Goal: Check status: Check status

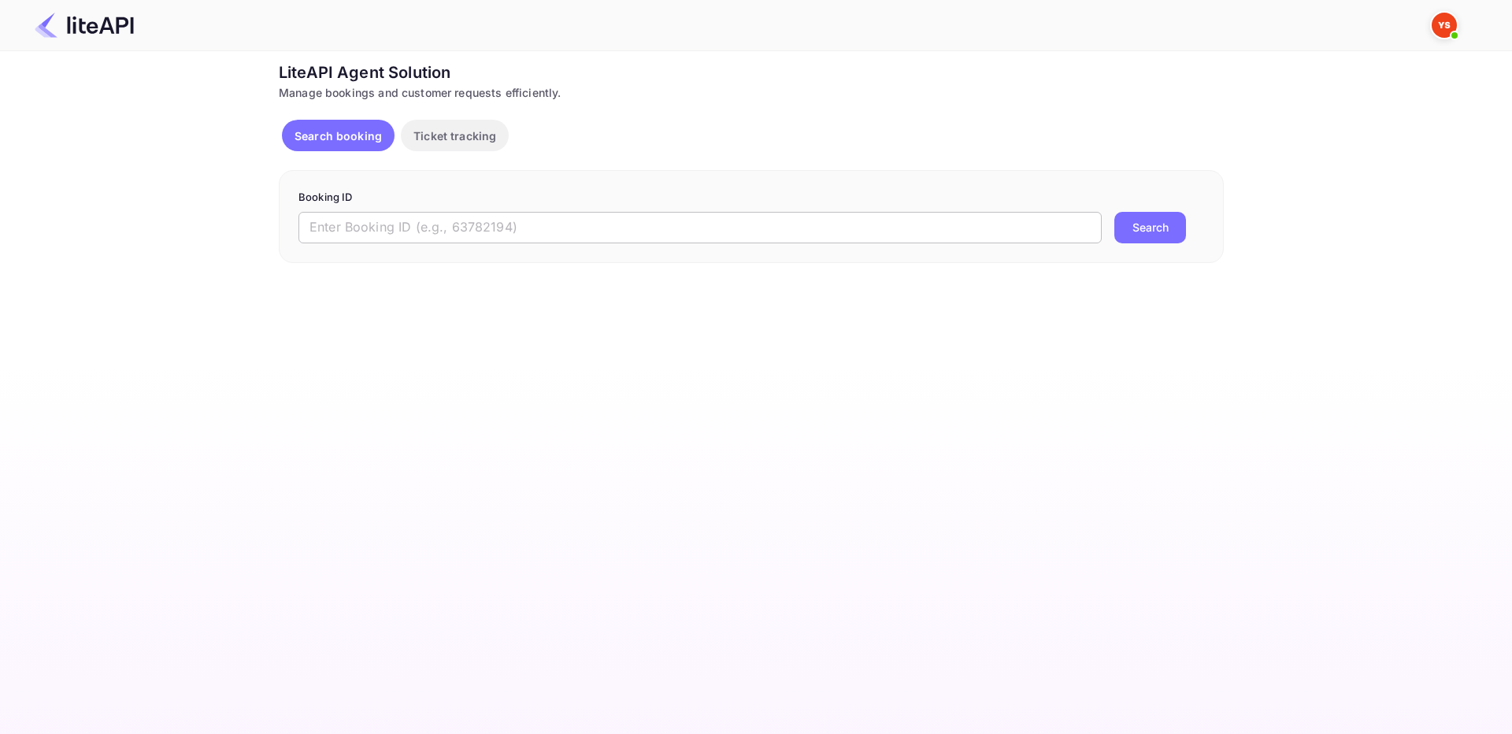
click at [643, 230] on input "text" at bounding box center [699, 228] width 803 height 32
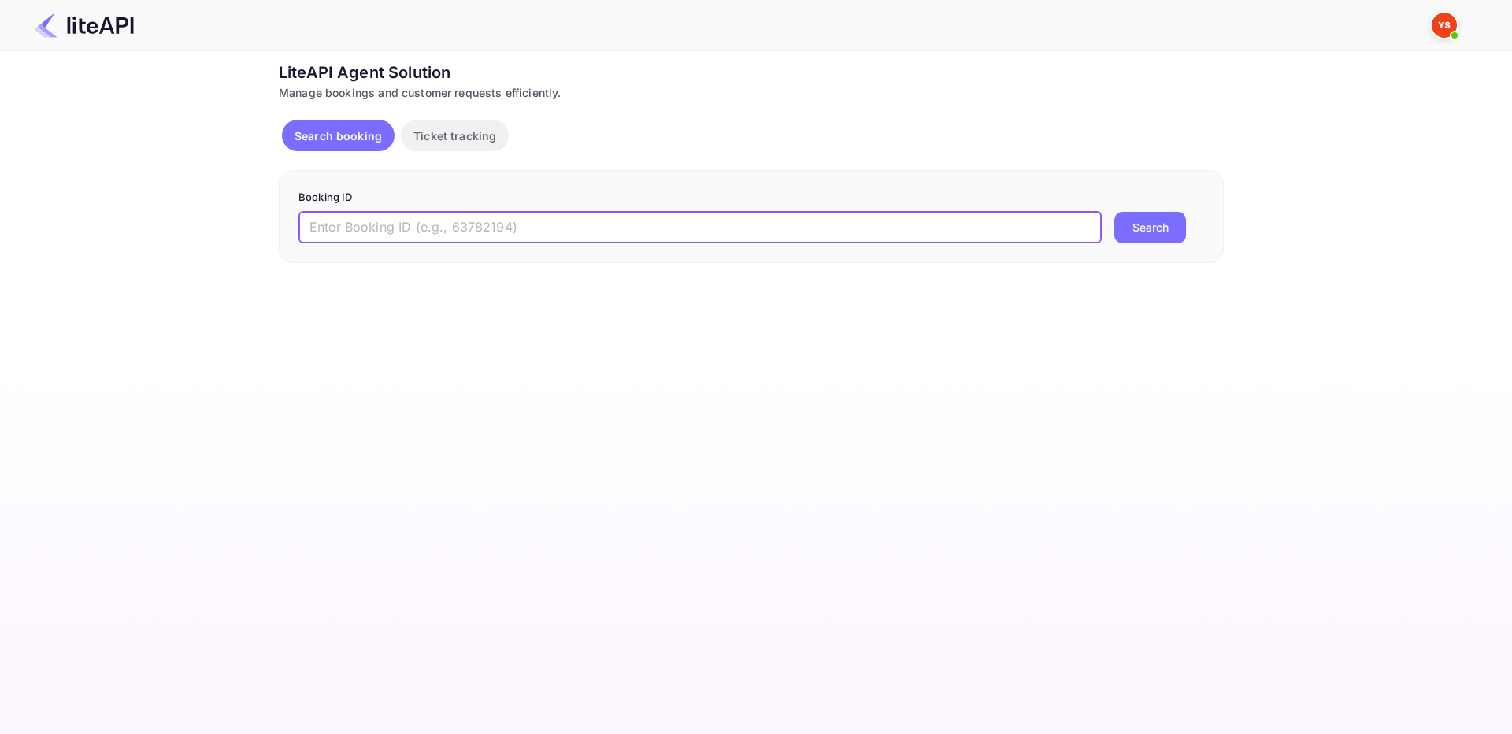
paste input "8138917"
type input "8138917"
click at [1164, 230] on button "Search" at bounding box center [1150, 228] width 72 height 32
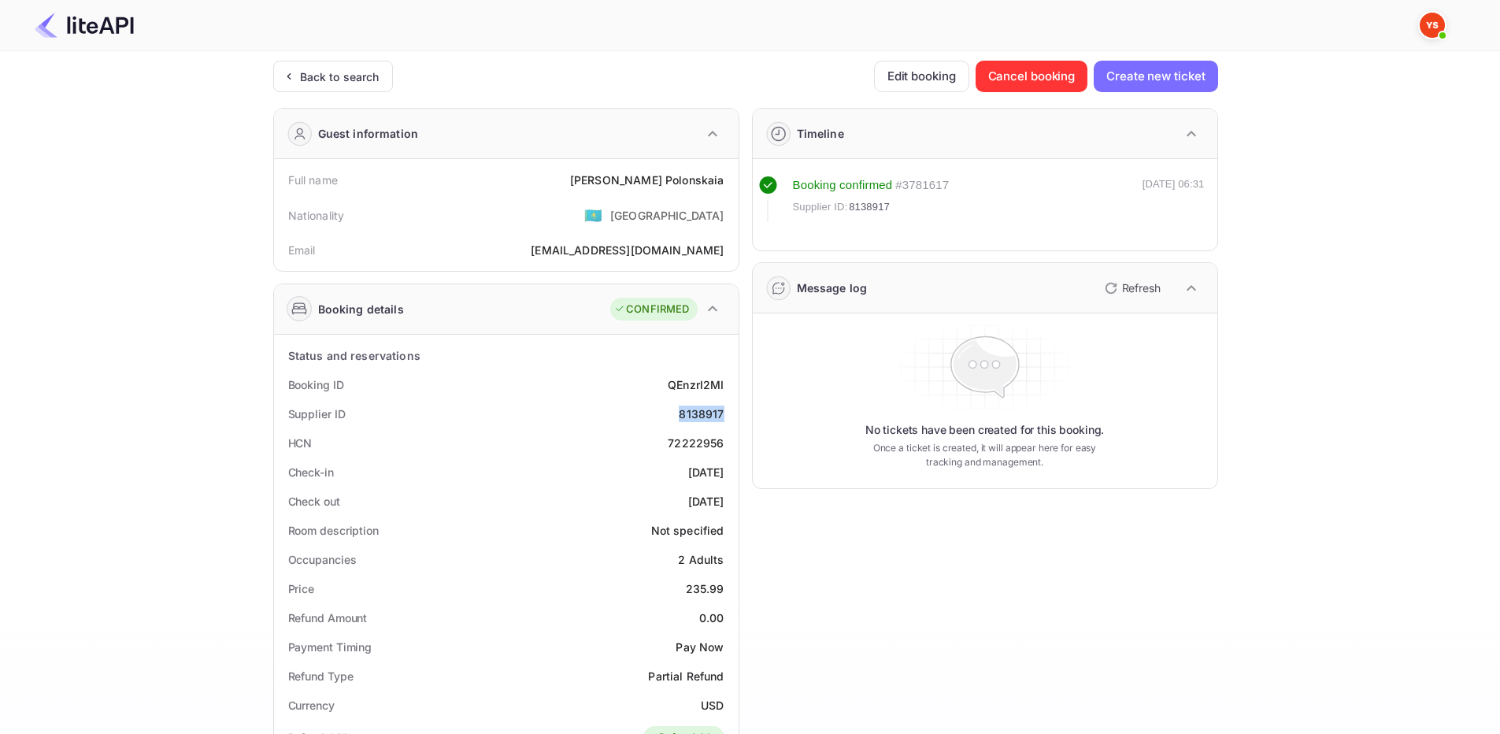
drag, startPoint x: 693, startPoint y: 414, endPoint x: 729, endPoint y: 413, distance: 35.4
click at [729, 413] on div "Supplier ID 8138917" at bounding box center [506, 413] width 452 height 29
copy div "8138917"
drag, startPoint x: 621, startPoint y: 176, endPoint x: 731, endPoint y: 184, distance: 109.8
click at [731, 184] on div "Full name [PERSON_NAME]" at bounding box center [506, 179] width 452 height 29
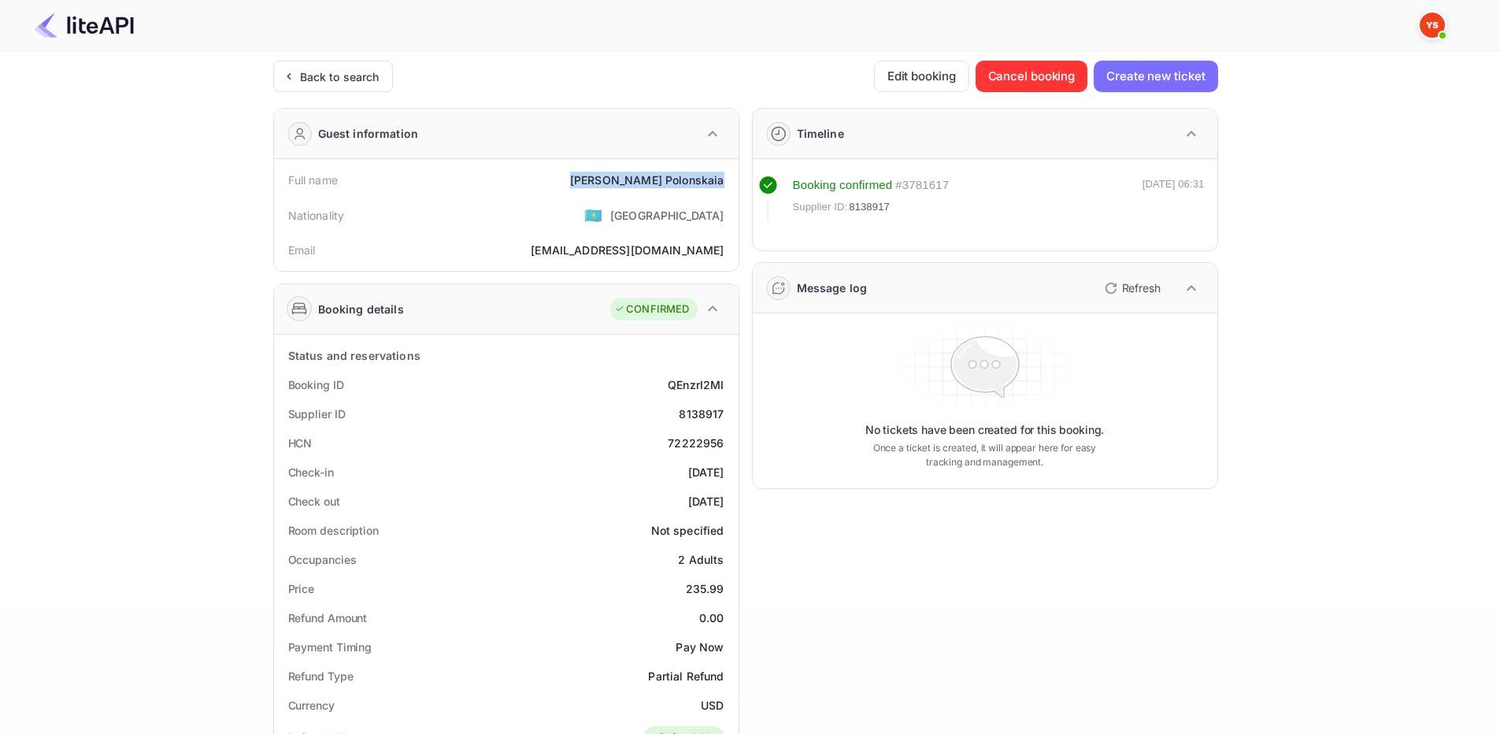
copy div "[PERSON_NAME]"
drag, startPoint x: 684, startPoint y: 586, endPoint x: 732, endPoint y: 591, distance: 49.1
copy div "235.99"
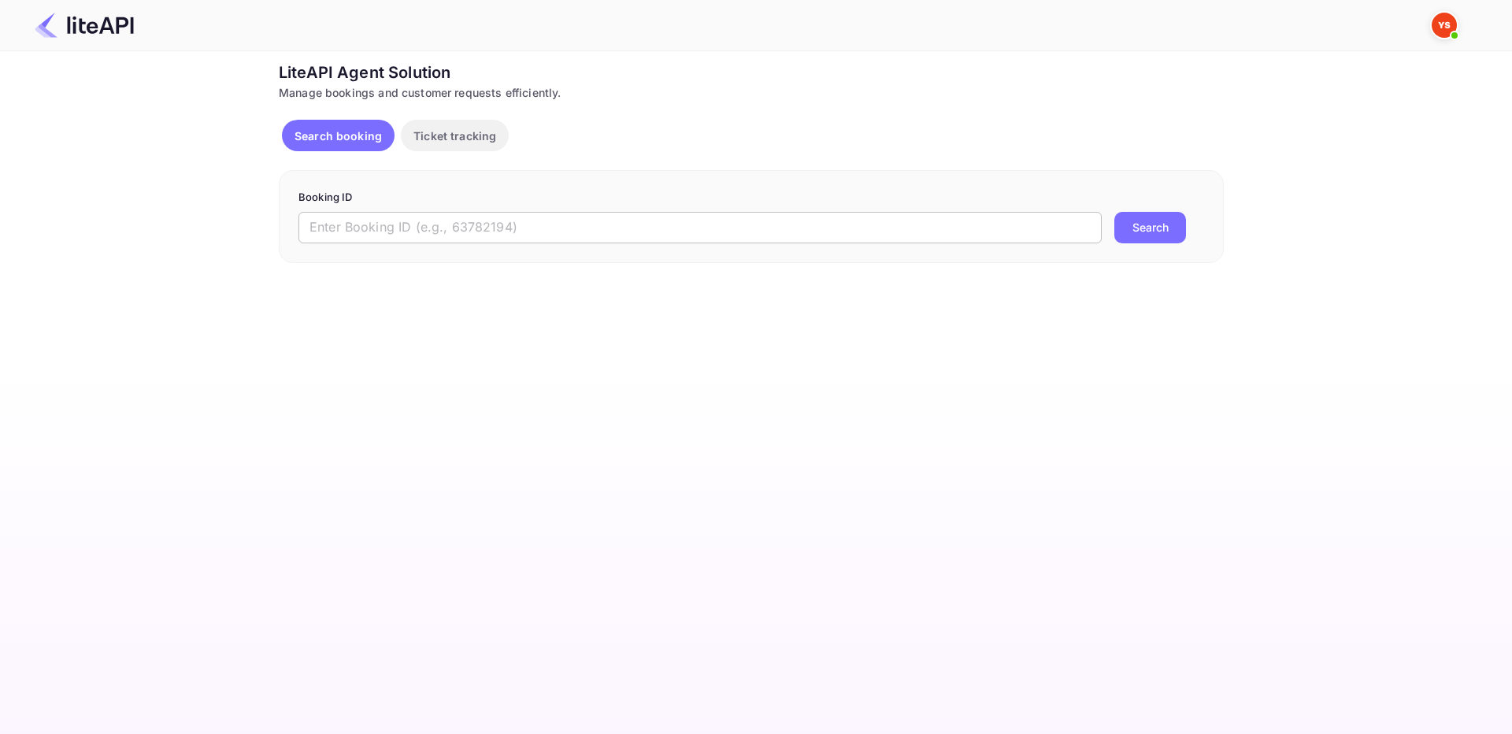
click at [480, 213] on input "text" at bounding box center [699, 228] width 803 height 32
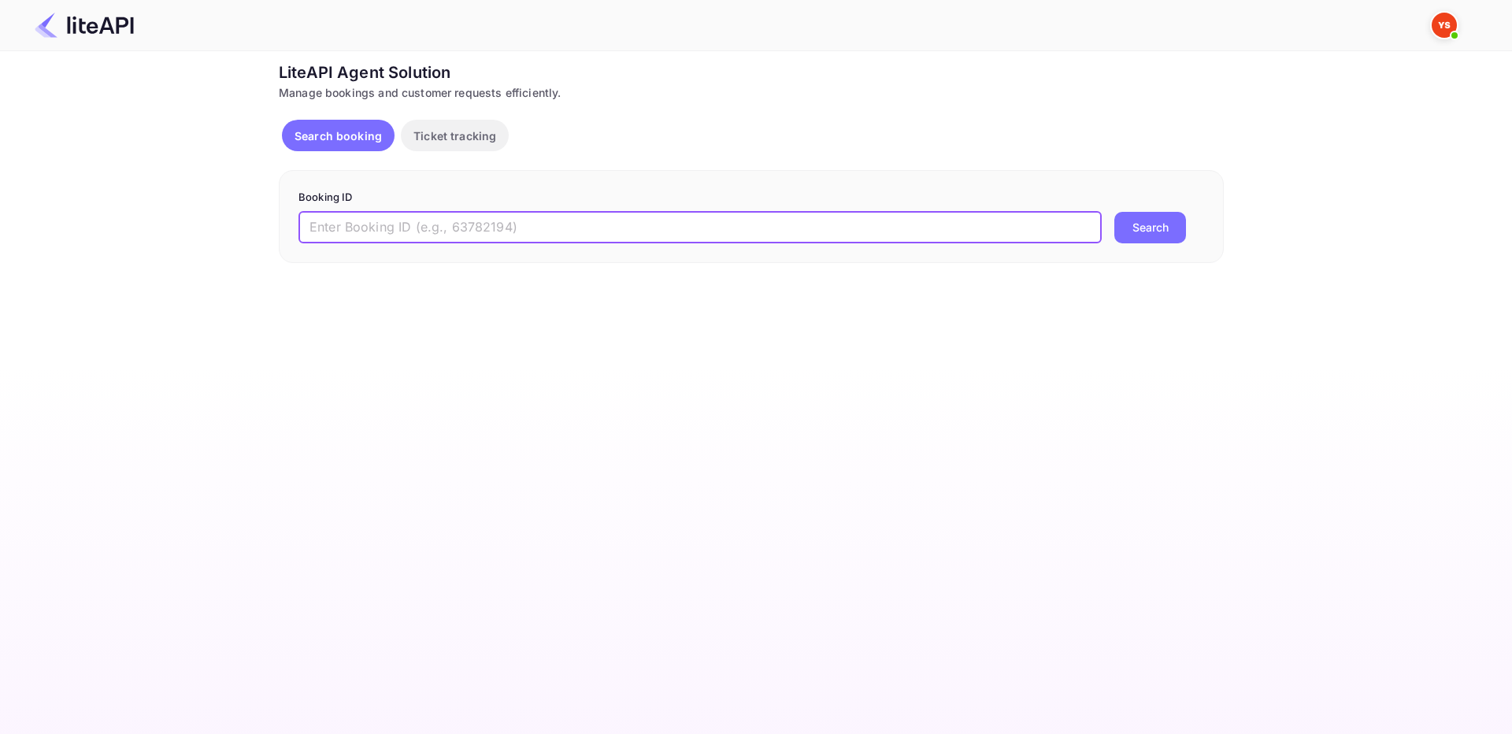
paste input "8916181"
type input "8916181"
click at [1114, 212] on button "Search" at bounding box center [1150, 228] width 72 height 32
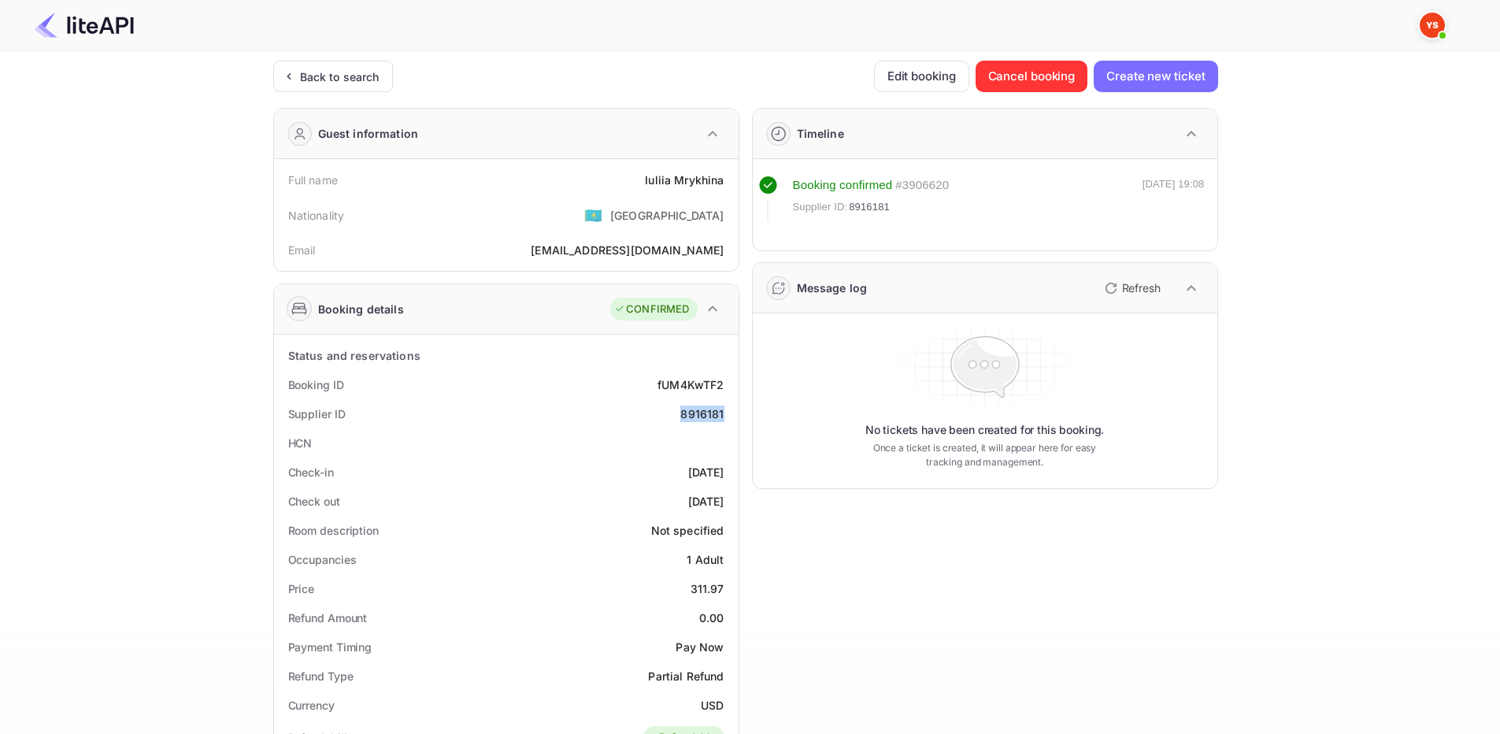
drag, startPoint x: 680, startPoint y: 418, endPoint x: 730, endPoint y: 423, distance: 50.6
click at [730, 423] on div "Supplier ID 8916181" at bounding box center [506, 413] width 452 height 29
copy div "8916181"
drag, startPoint x: 644, startPoint y: 177, endPoint x: 729, endPoint y: 175, distance: 84.3
click at [729, 175] on div "Full name Iuliia Mrykhina" at bounding box center [506, 179] width 452 height 29
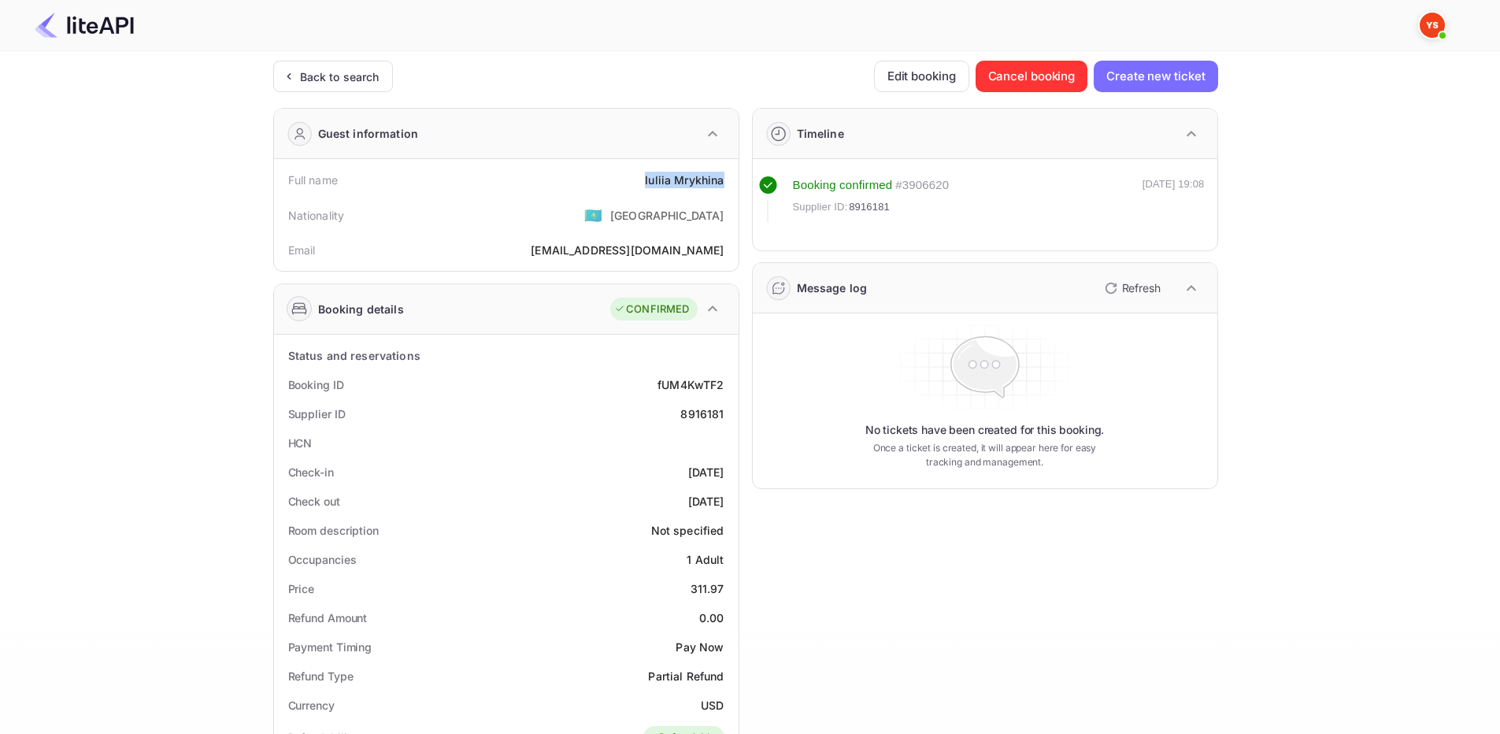
copy div "Iuliia Mrykhina"
drag, startPoint x: 690, startPoint y: 591, endPoint x: 730, endPoint y: 592, distance: 40.2
click at [730, 592] on div "Price 311.97" at bounding box center [506, 588] width 452 height 29
copy div "311.97"
